Goal: Information Seeking & Learning: Check status

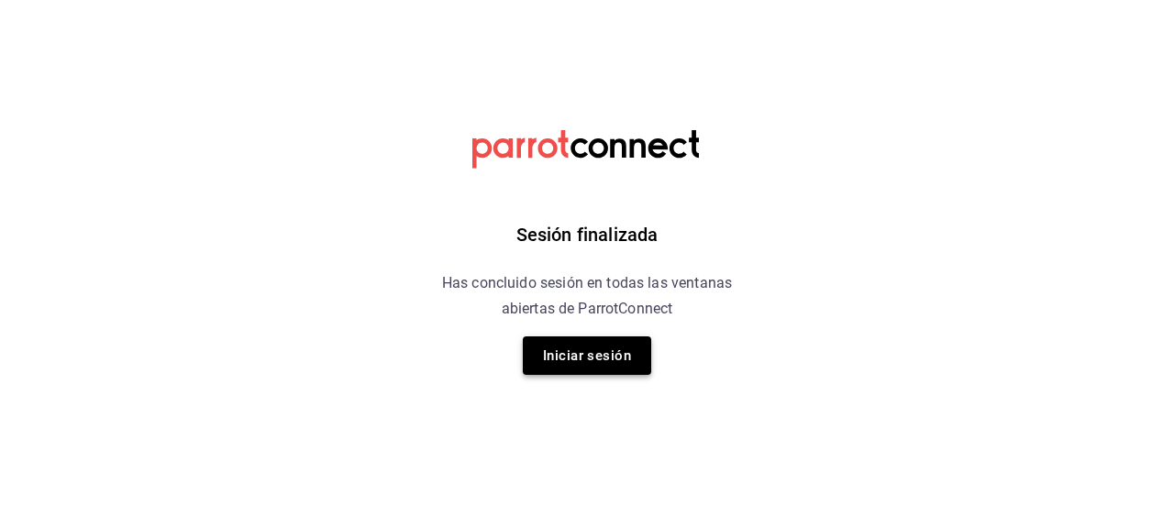
click at [578, 351] on button "Iniciar sesión" at bounding box center [587, 356] width 128 height 39
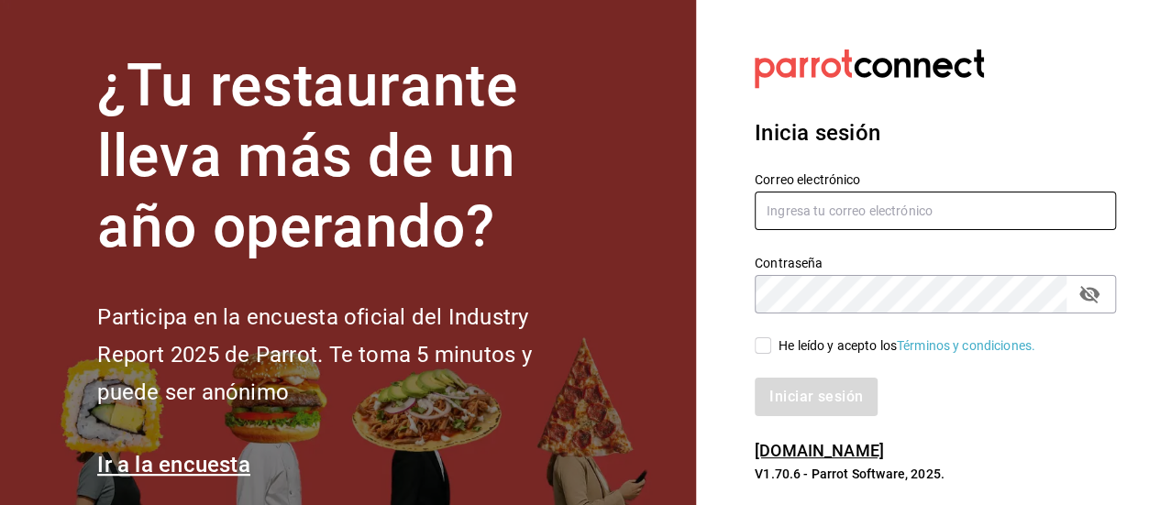
type input "[PERSON_NAME][EMAIL_ADDRESS][PERSON_NAME][DOMAIN_NAME]"
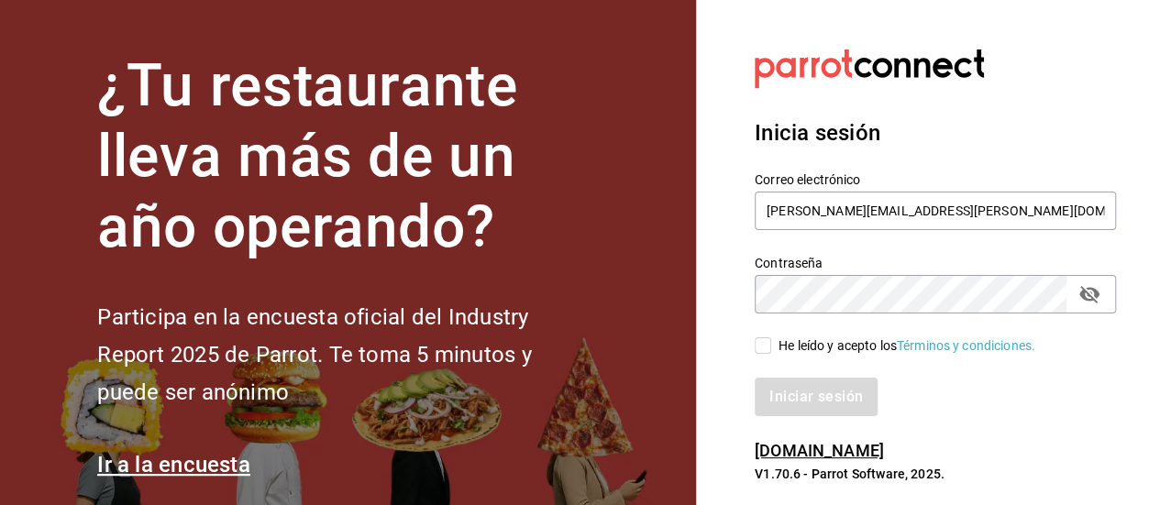
click at [775, 356] on div "Iniciar sesión" at bounding box center [924, 386] width 383 height 61
click at [762, 350] on input "He leído y acepto los Términos y condiciones." at bounding box center [763, 345] width 17 height 17
checkbox input "true"
click at [798, 392] on button "Iniciar sesión" at bounding box center [817, 397] width 125 height 39
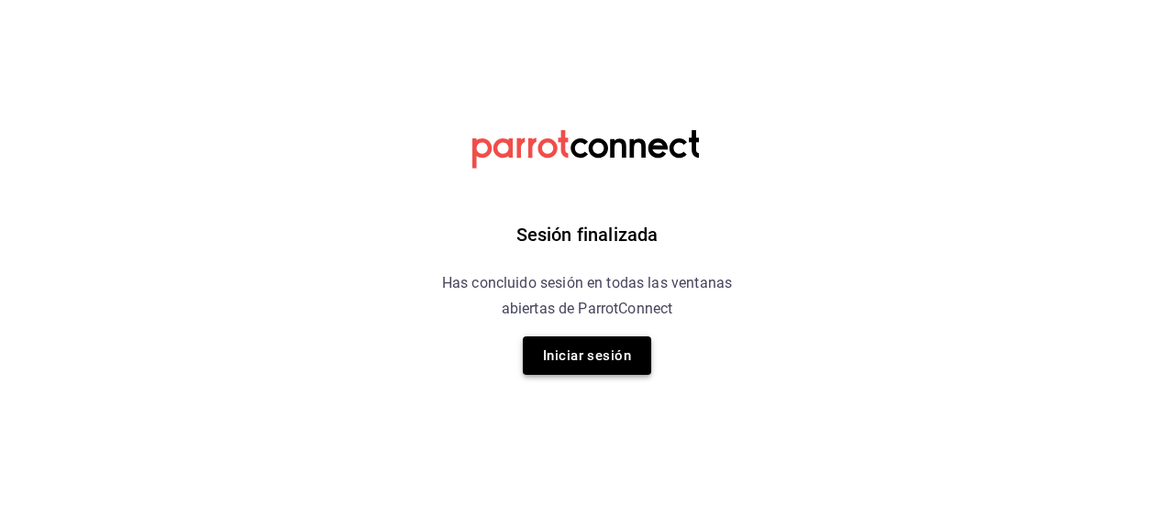
click at [554, 355] on button "Iniciar sesión" at bounding box center [587, 356] width 128 height 39
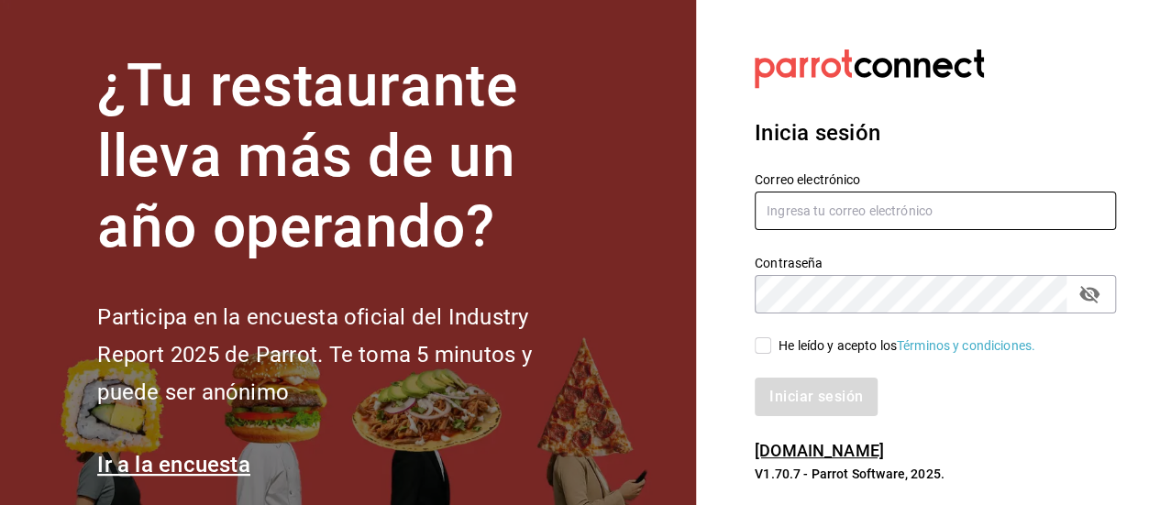
type input "[PERSON_NAME][EMAIL_ADDRESS][PERSON_NAME][DOMAIN_NAME]"
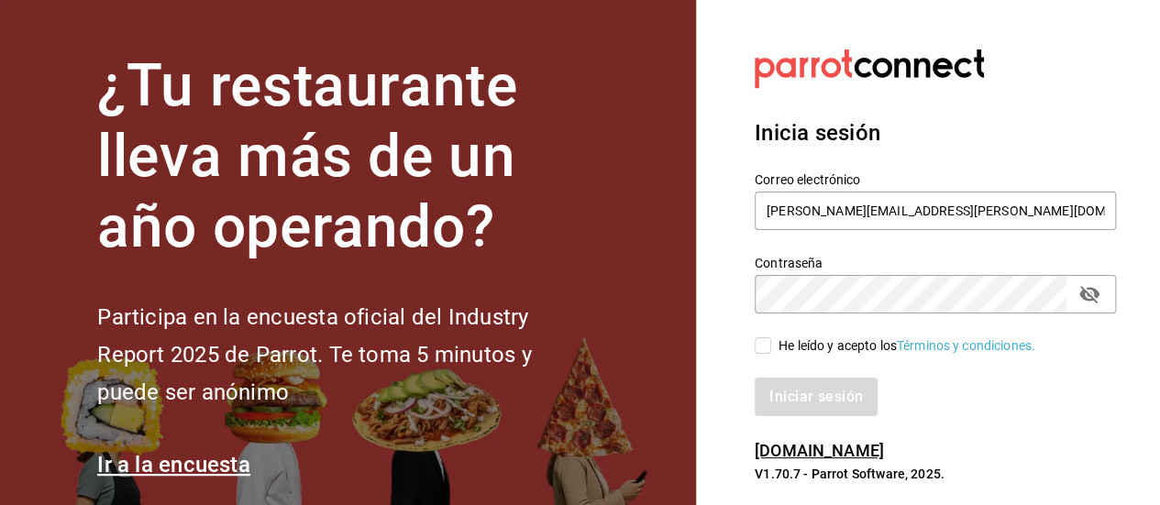
click at [756, 342] on input "He leído y acepto los Términos y condiciones." at bounding box center [763, 345] width 17 height 17
checkbox input "true"
click at [810, 400] on button "Iniciar sesión" at bounding box center [817, 397] width 125 height 39
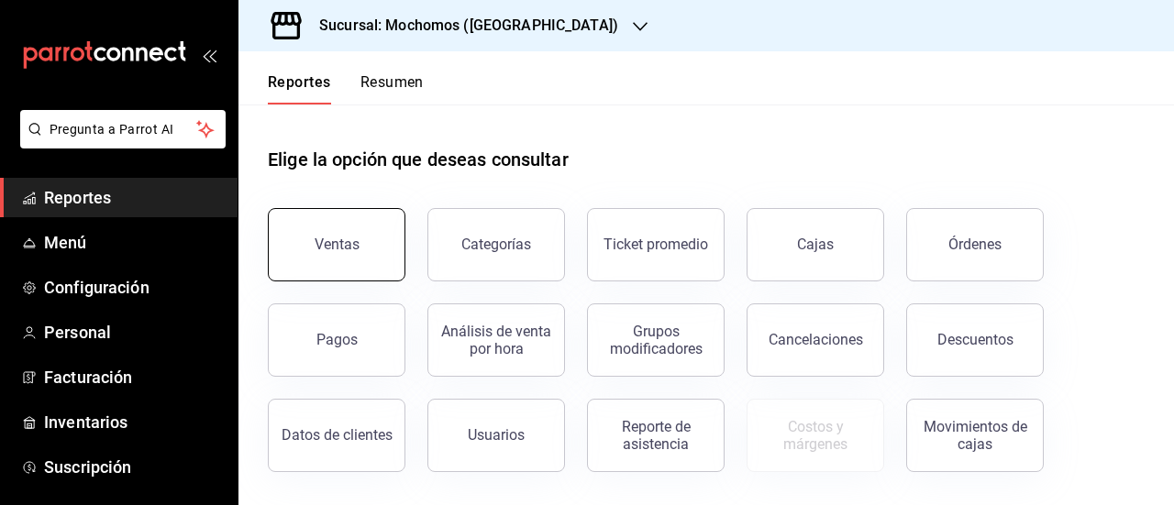
click at [345, 248] on div "Ventas" at bounding box center [337, 244] width 45 height 17
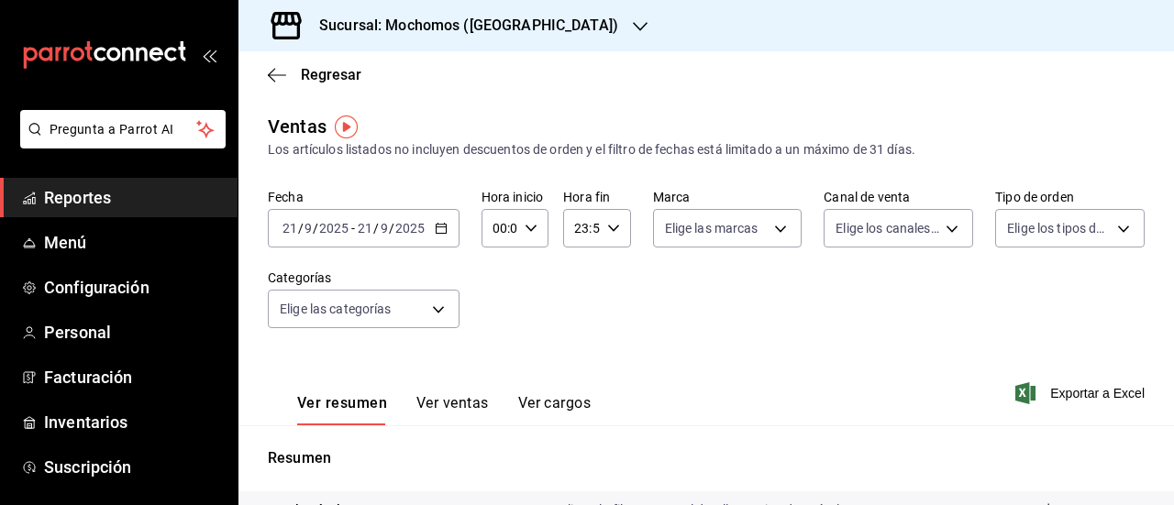
click at [443, 233] on \(Stroke\) "button" at bounding box center [441, 229] width 11 height 10
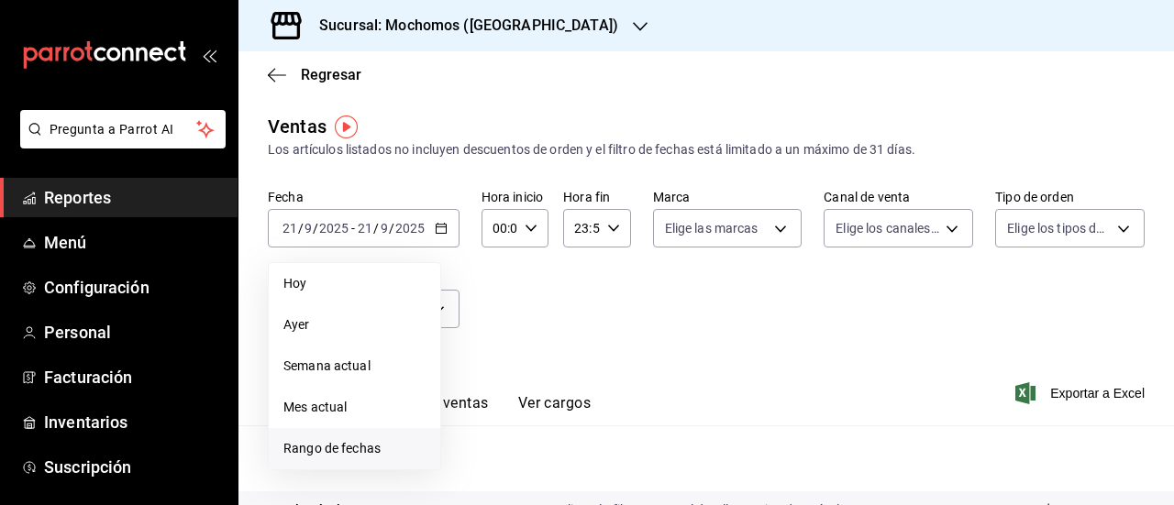
click at [332, 444] on span "Rango de fechas" at bounding box center [354, 448] width 142 height 19
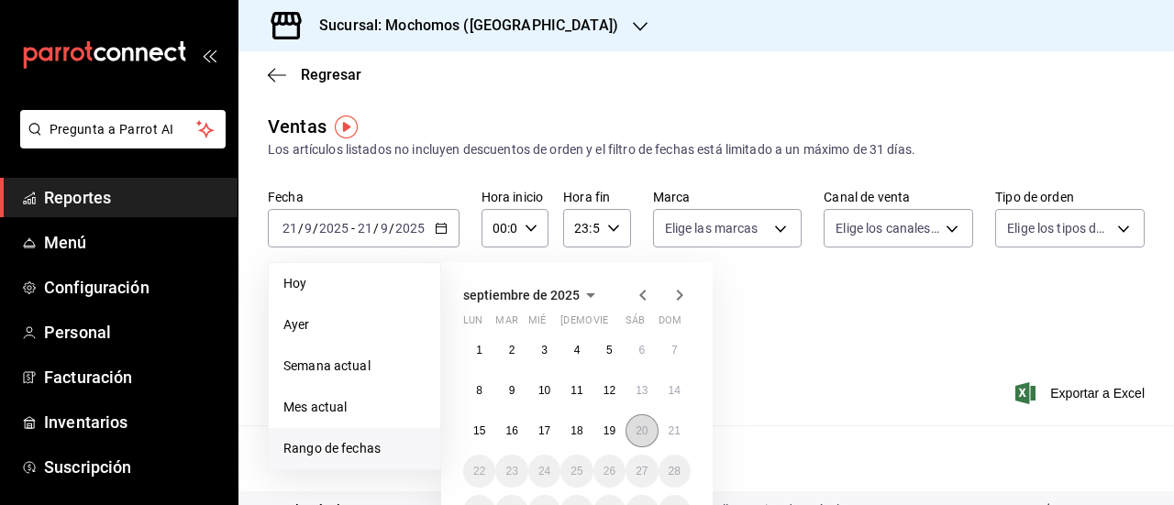
click at [637, 439] on button "20" at bounding box center [641, 431] width 32 height 33
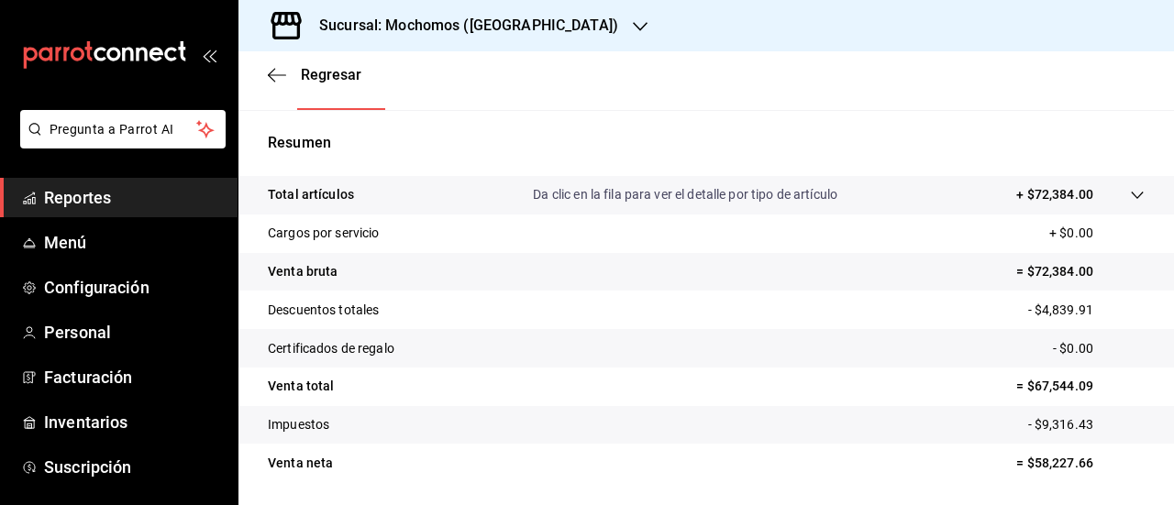
scroll to position [318, 0]
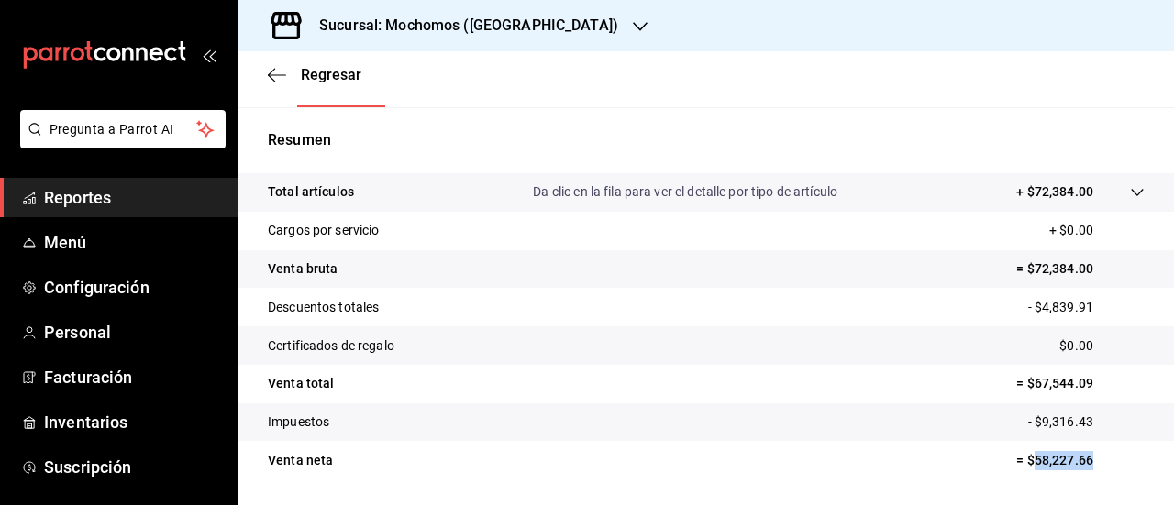
drag, startPoint x: 1020, startPoint y: 457, endPoint x: 1102, endPoint y: 463, distance: 82.8
click at [1102, 463] on p "= $58,227.66" at bounding box center [1080, 460] width 128 height 19
copy p "58,227.66"
click at [386, 28] on h3 "Sucursal: Mochomos (Cancun)" at bounding box center [461, 26] width 314 height 22
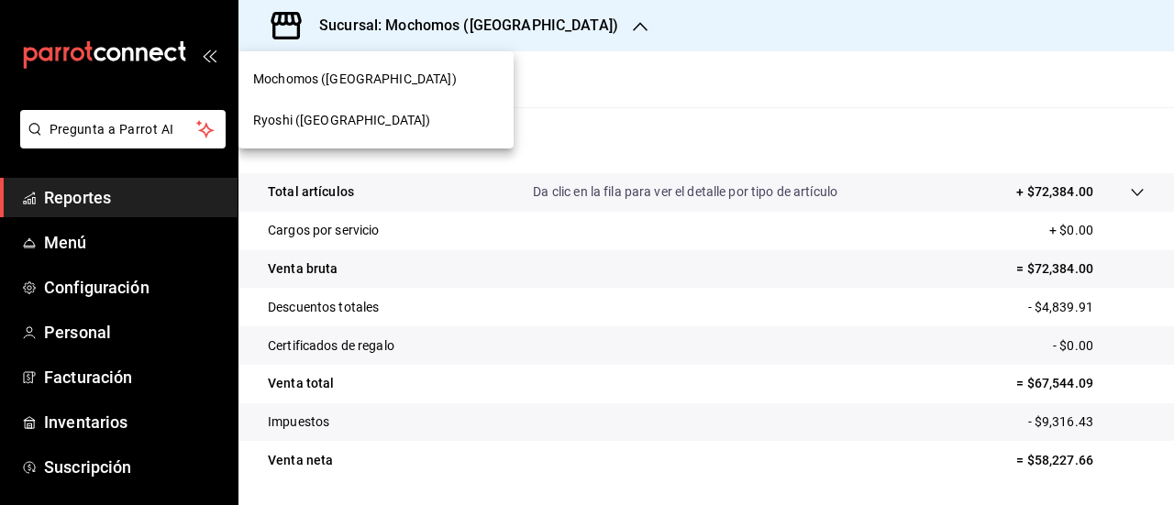
click at [394, 25] on div at bounding box center [587, 252] width 1174 height 505
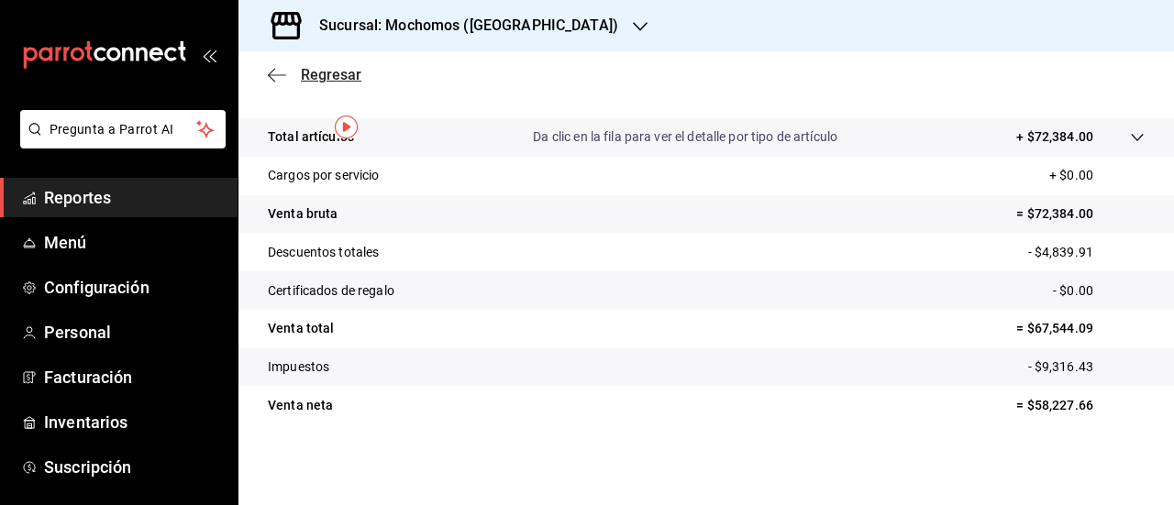
scroll to position [0, 0]
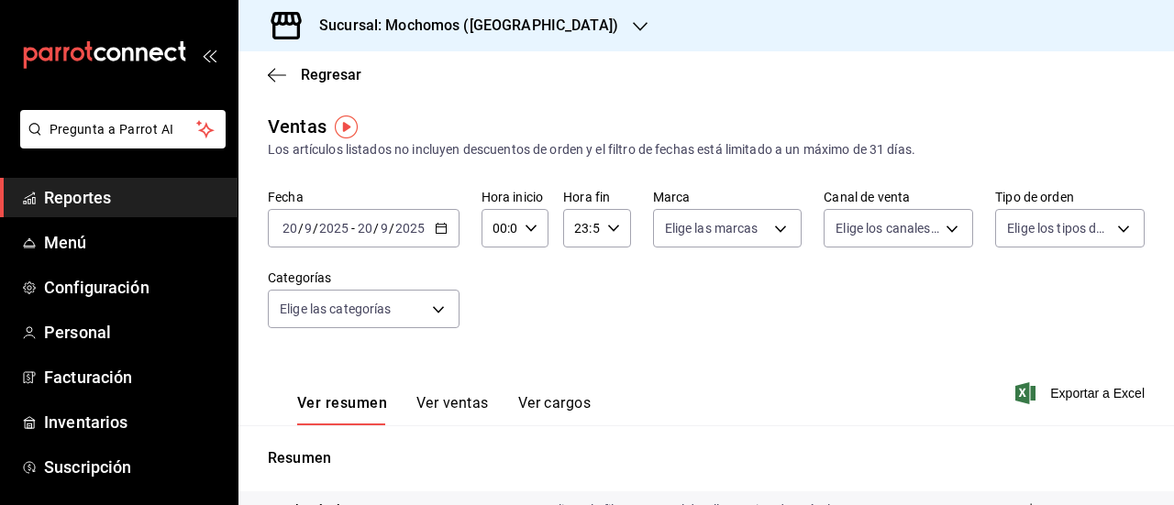
click at [442, 221] on div "2025-09-20 20 / 9 / 2025 - 2025-09-20 20 / 9 / 2025" at bounding box center [364, 228] width 192 height 39
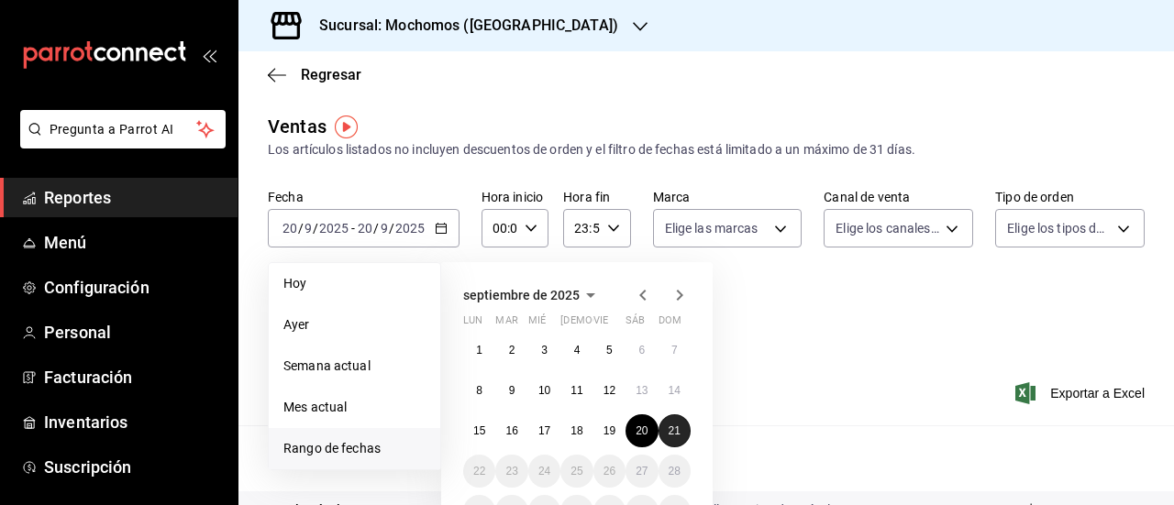
click at [679, 432] on abbr "21" at bounding box center [675, 431] width 12 height 13
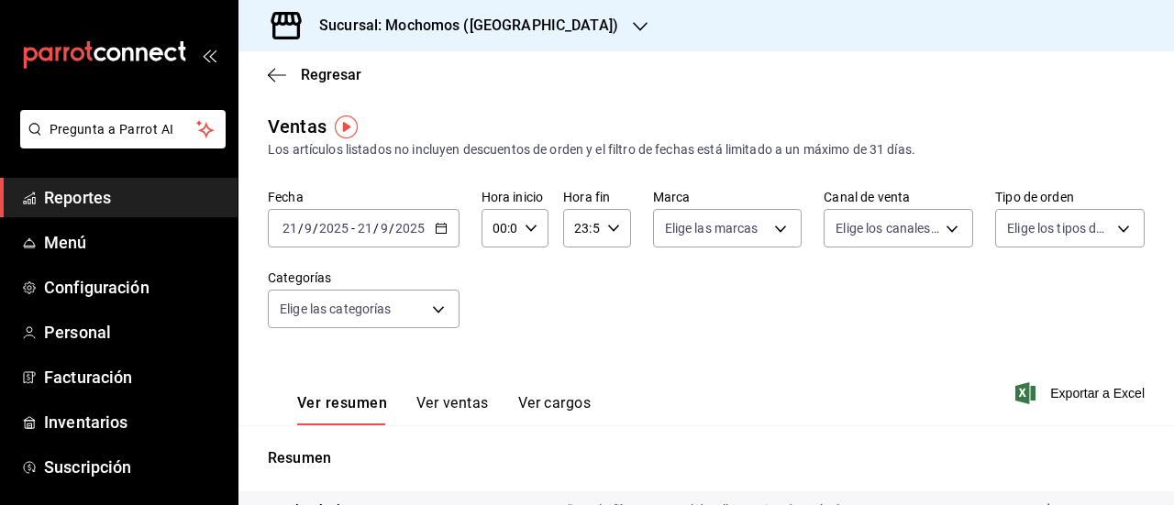
scroll to position [373, 0]
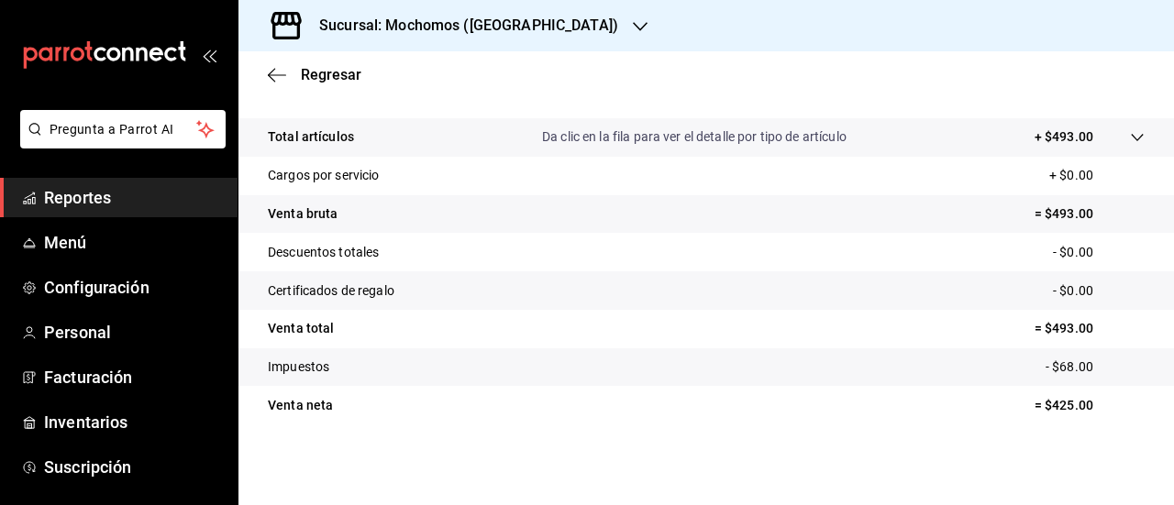
click at [410, 32] on h3 "Sucursal: Mochomos (Cancun)" at bounding box center [461, 26] width 314 height 22
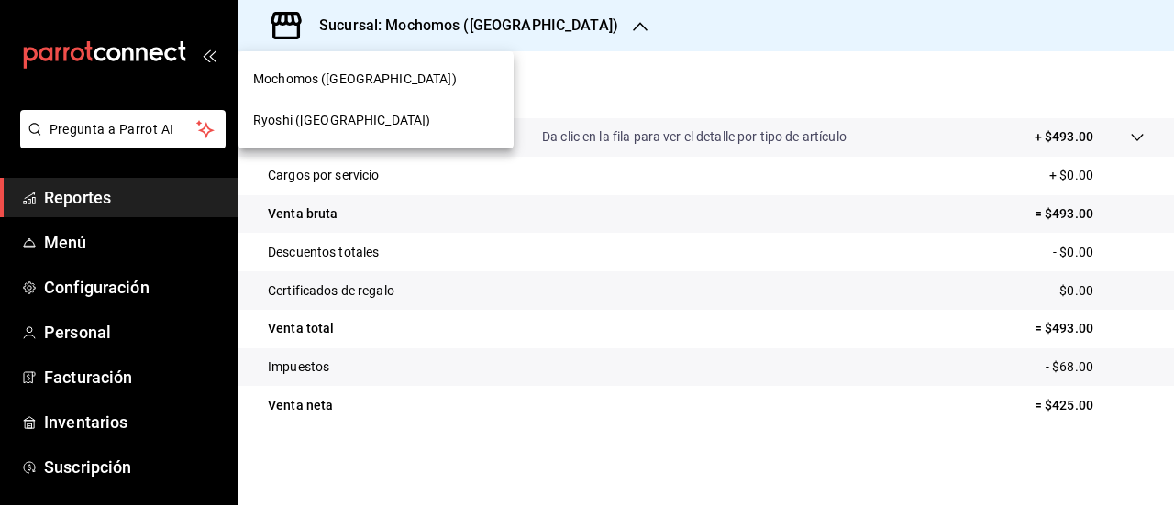
click at [332, 120] on span "Ryoshi (Cancun)" at bounding box center [341, 120] width 177 height 19
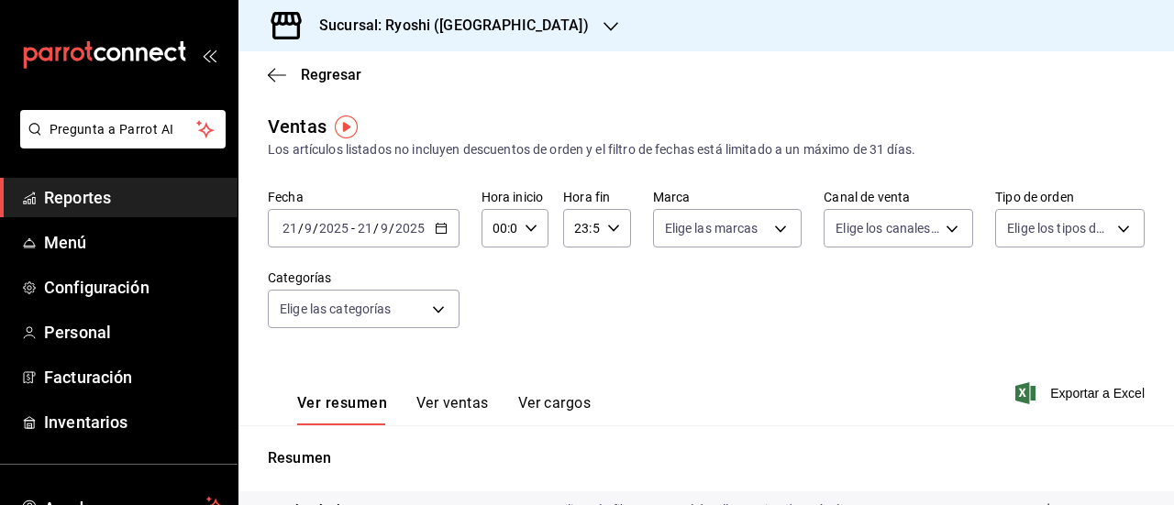
click at [437, 228] on icon "button" at bounding box center [441, 228] width 13 height 13
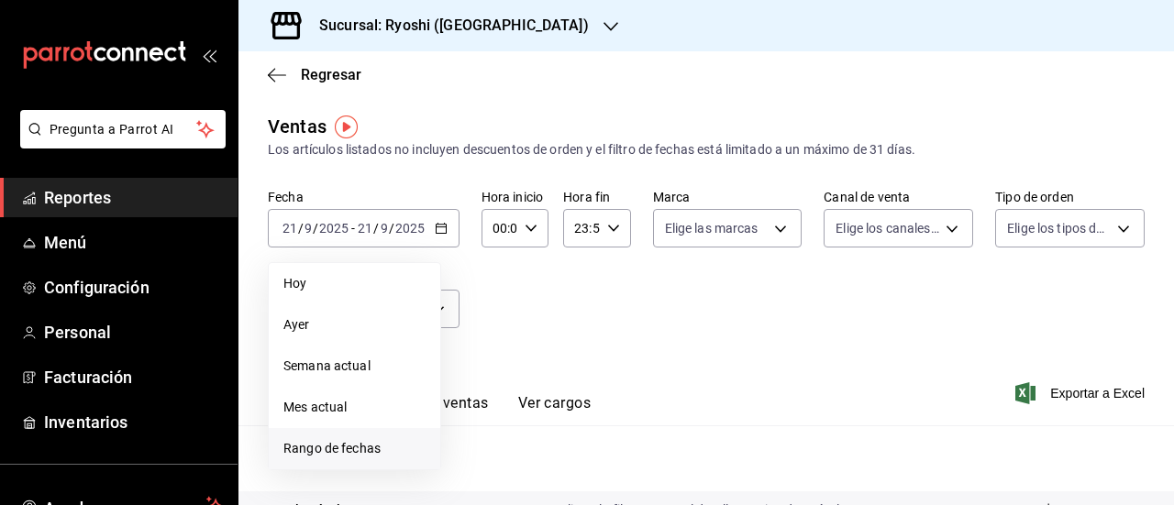
click at [348, 458] on span "Rango de fechas" at bounding box center [354, 448] width 142 height 19
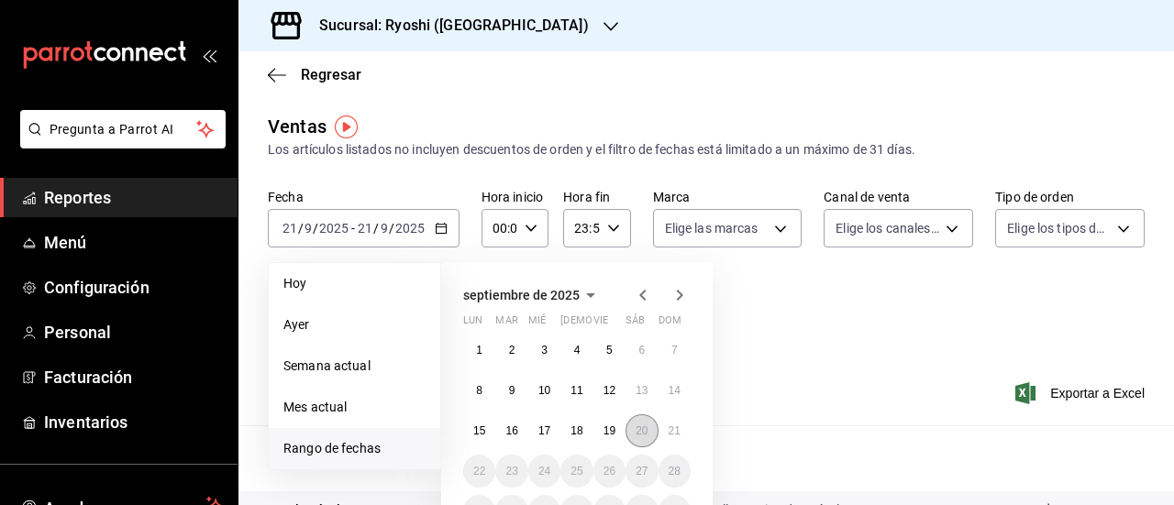
click at [636, 432] on abbr "20" at bounding box center [642, 431] width 12 height 13
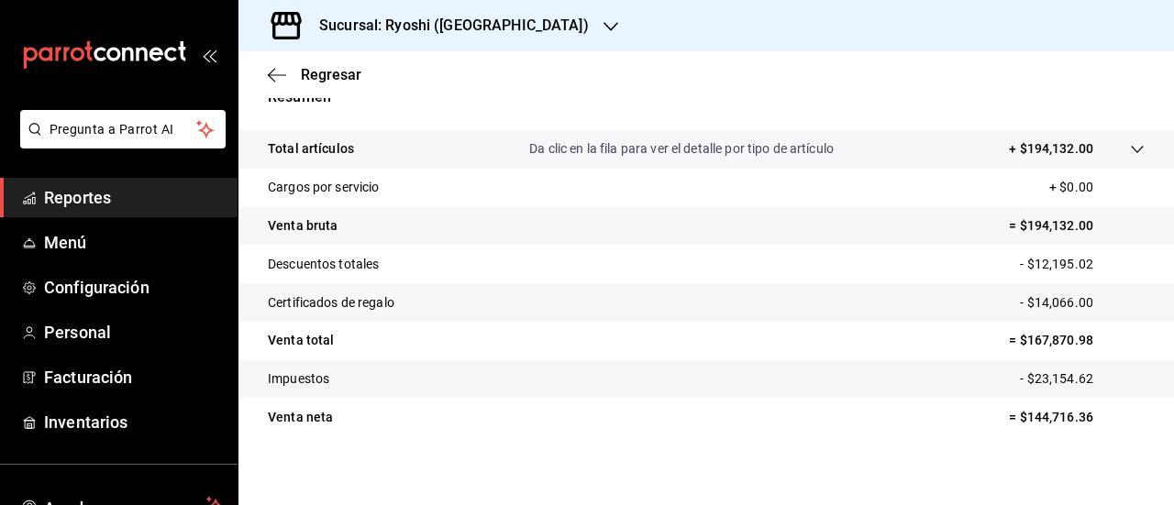
scroll to position [373, 0]
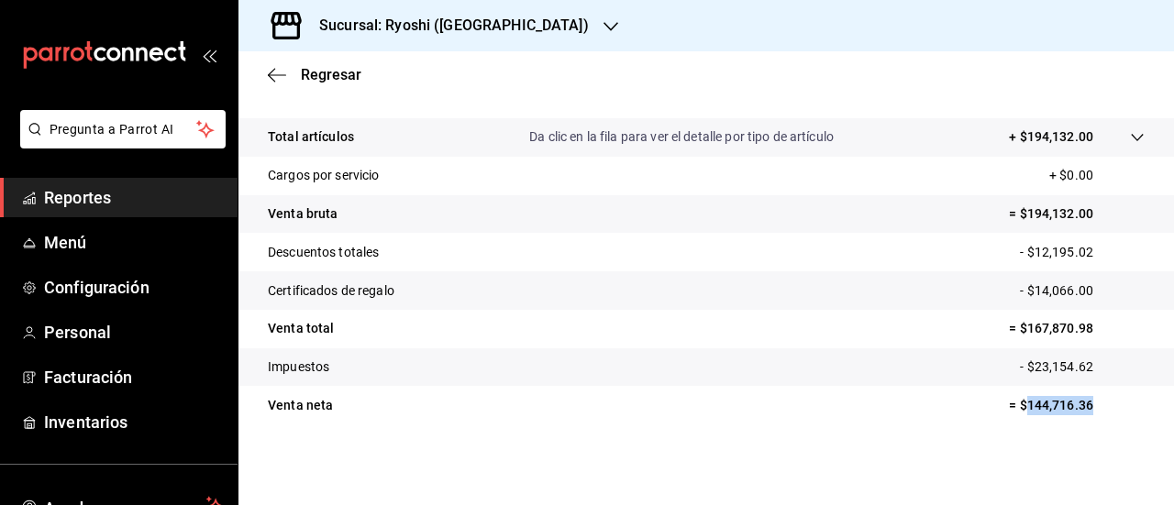
drag, startPoint x: 1012, startPoint y: 407, endPoint x: 1082, endPoint y: 403, distance: 69.9
click at [1082, 403] on p "= $144,716.36" at bounding box center [1077, 405] width 136 height 19
copy p "144,716.36"
